Goal: Navigation & Orientation: Go to known website

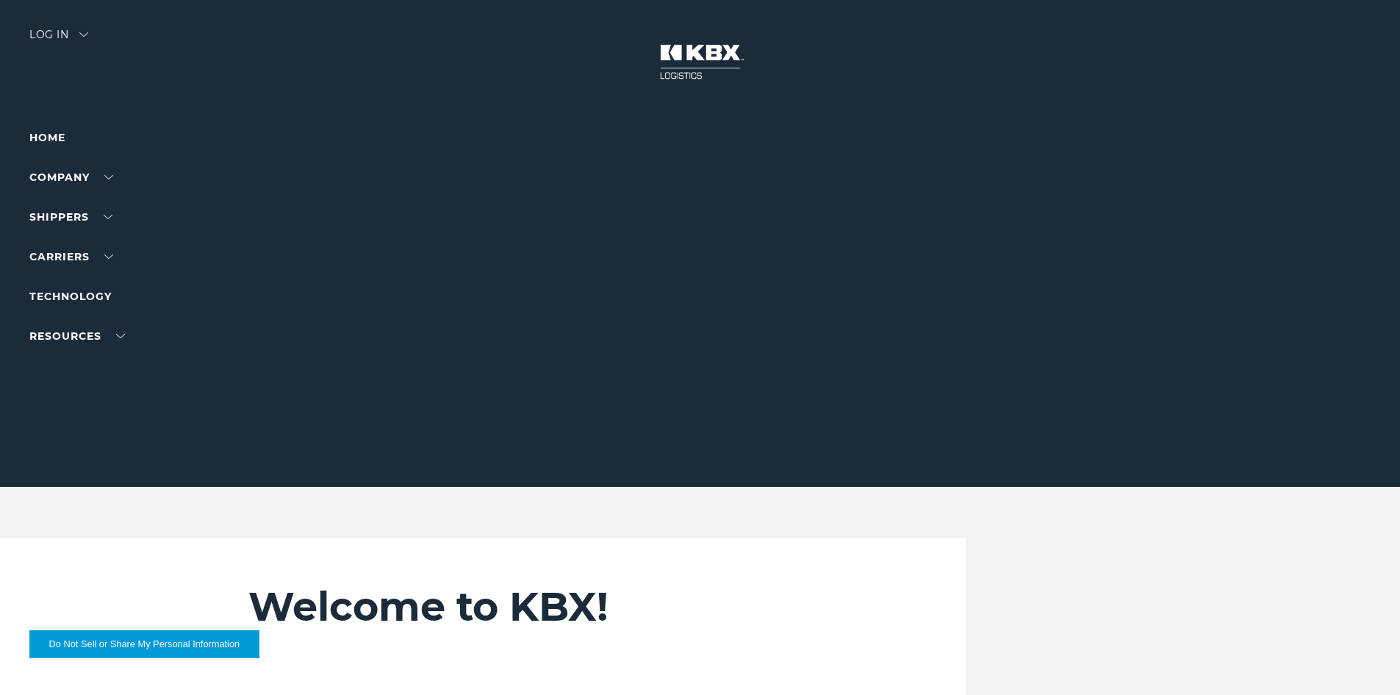
click at [54, 33] on div "Log in" at bounding box center [58, 39] width 59 height 21
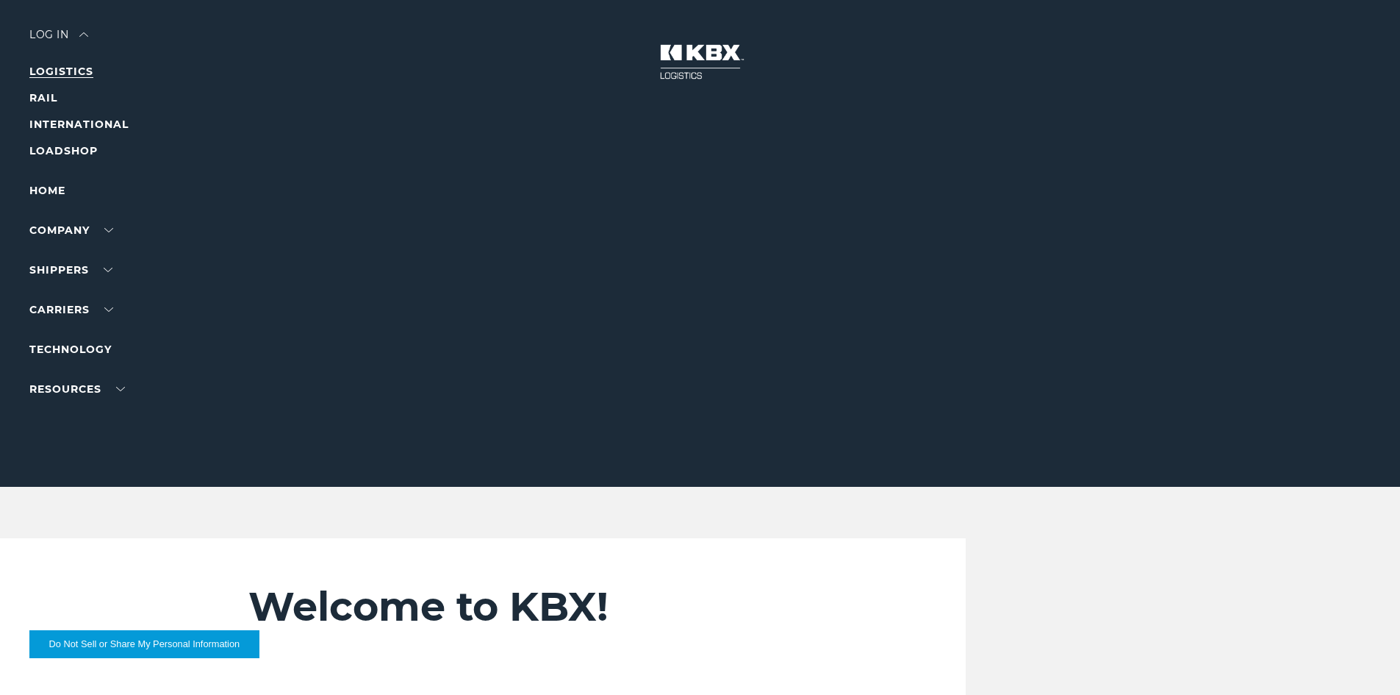
click at [58, 68] on link "LOGISTICS" at bounding box center [61, 71] width 64 height 13
click at [46, 32] on div "Log in" at bounding box center [58, 39] width 59 height 21
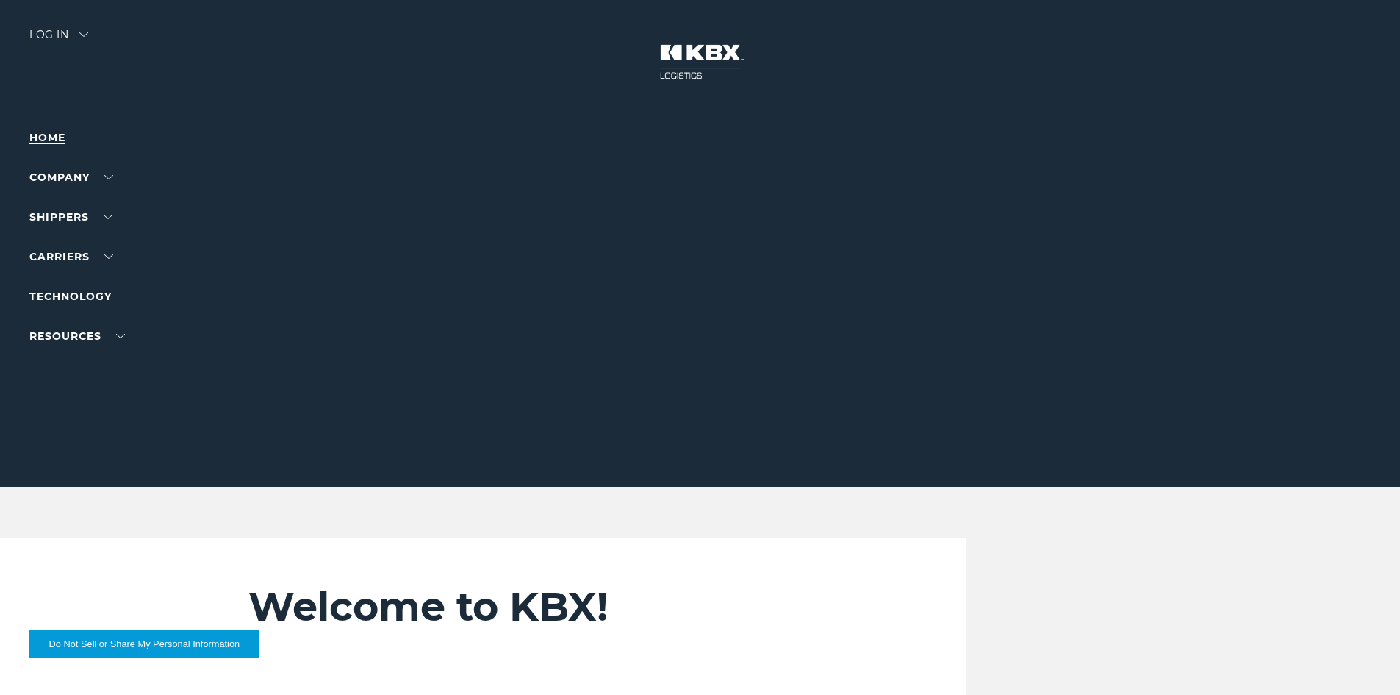
click at [42, 143] on link "Home" at bounding box center [47, 137] width 36 height 13
click at [54, 31] on div "Log in" at bounding box center [58, 39] width 59 height 21
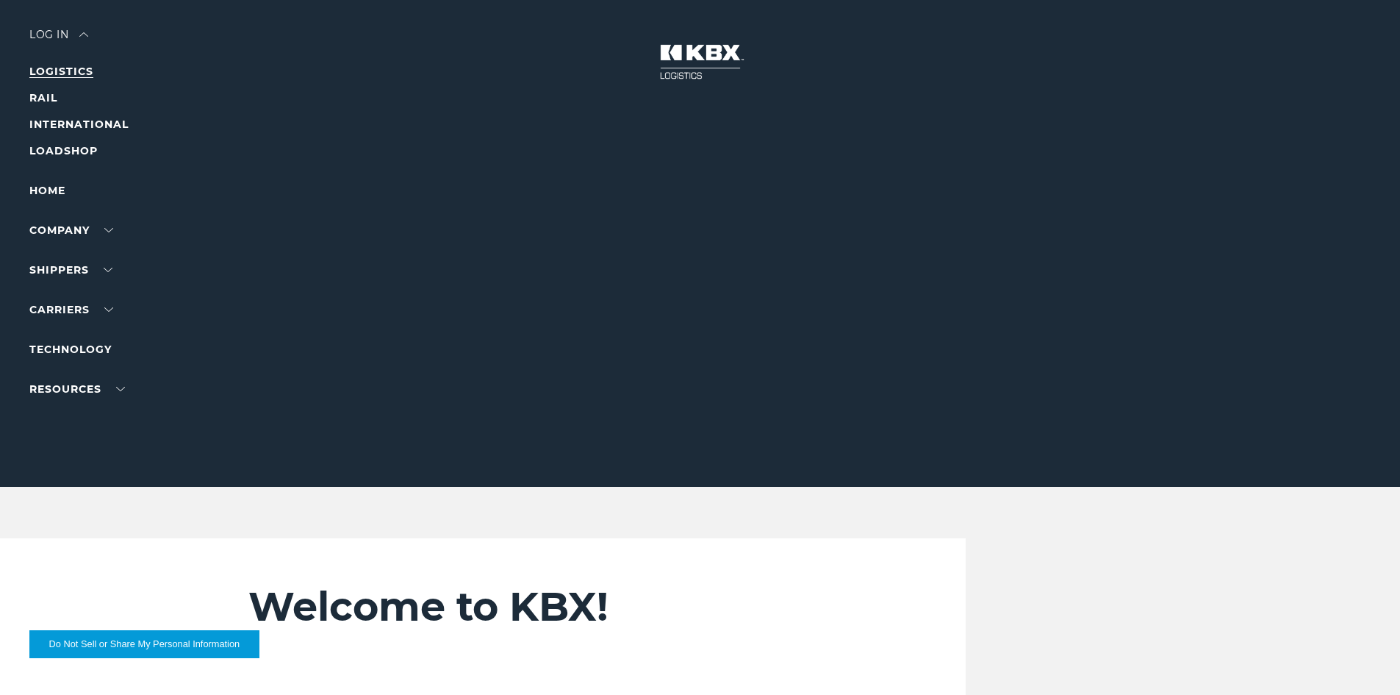
click at [55, 70] on link "LOGISTICS" at bounding box center [61, 71] width 64 height 13
